Goal: Find specific page/section: Find specific page/section

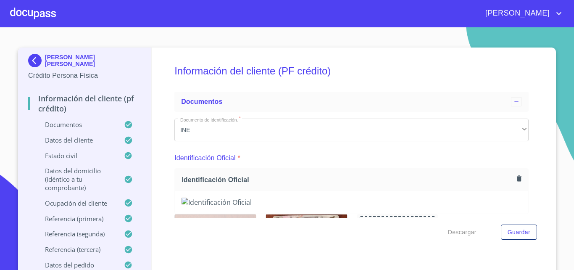
click at [11, 10] on div at bounding box center [33, 13] width 46 height 27
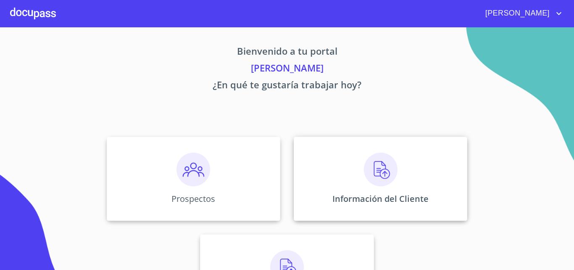
click at [395, 175] on div "Información del Cliente" at bounding box center [381, 179] width 174 height 84
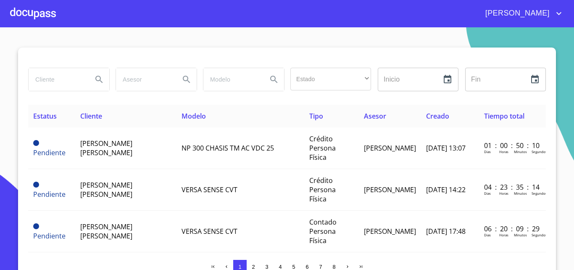
click at [71, 84] on input "search" at bounding box center [57, 79] width 57 height 23
type input "ps leasing"
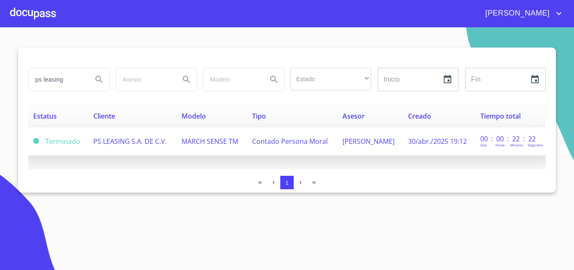
click at [145, 137] on span "PS LEASING S.A. DE C.V." at bounding box center [130, 141] width 74 height 9
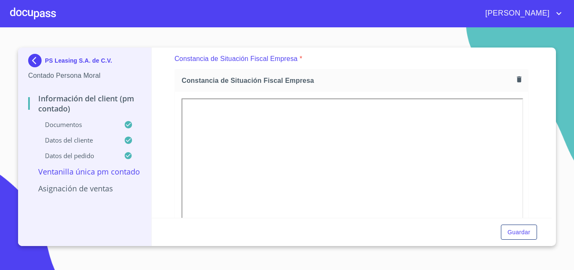
scroll to position [721, 0]
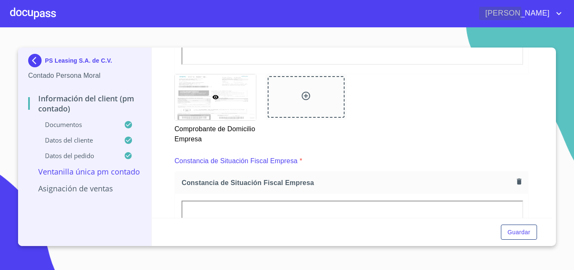
click at [543, 13] on span "[PERSON_NAME]" at bounding box center [516, 13] width 75 height 13
click at [549, 21] on li "Salir" at bounding box center [550, 17] width 27 height 15
